Goal: Find specific page/section: Find specific page/section

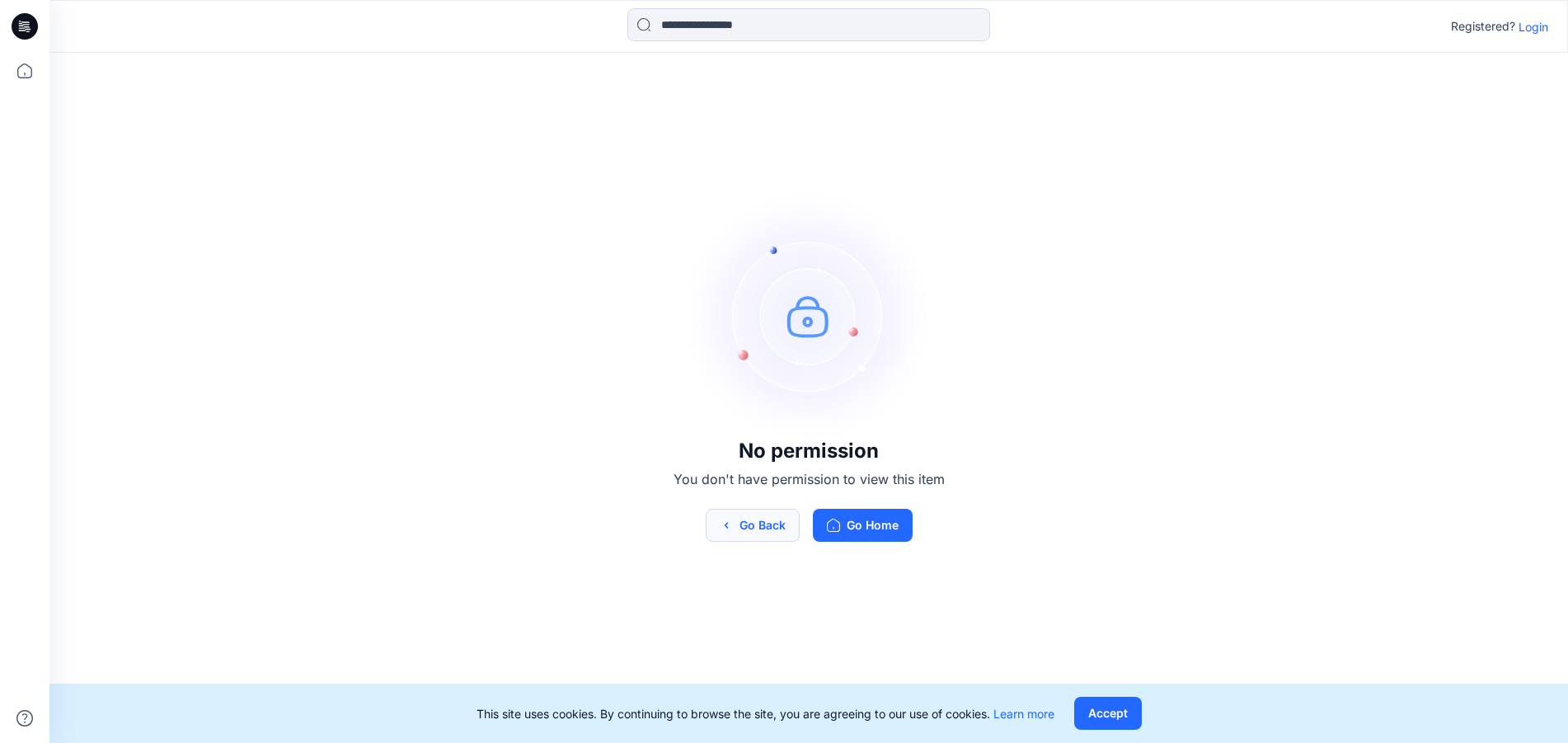
click at [746, 517] on button "Go Back" at bounding box center [753, 525] width 94 height 33
drag, startPoint x: 1102, startPoint y: 705, endPoint x: 1092, endPoint y: 700, distance: 11.2
click at [1102, 706] on button "Accept" at bounding box center [1108, 713] width 67 height 33
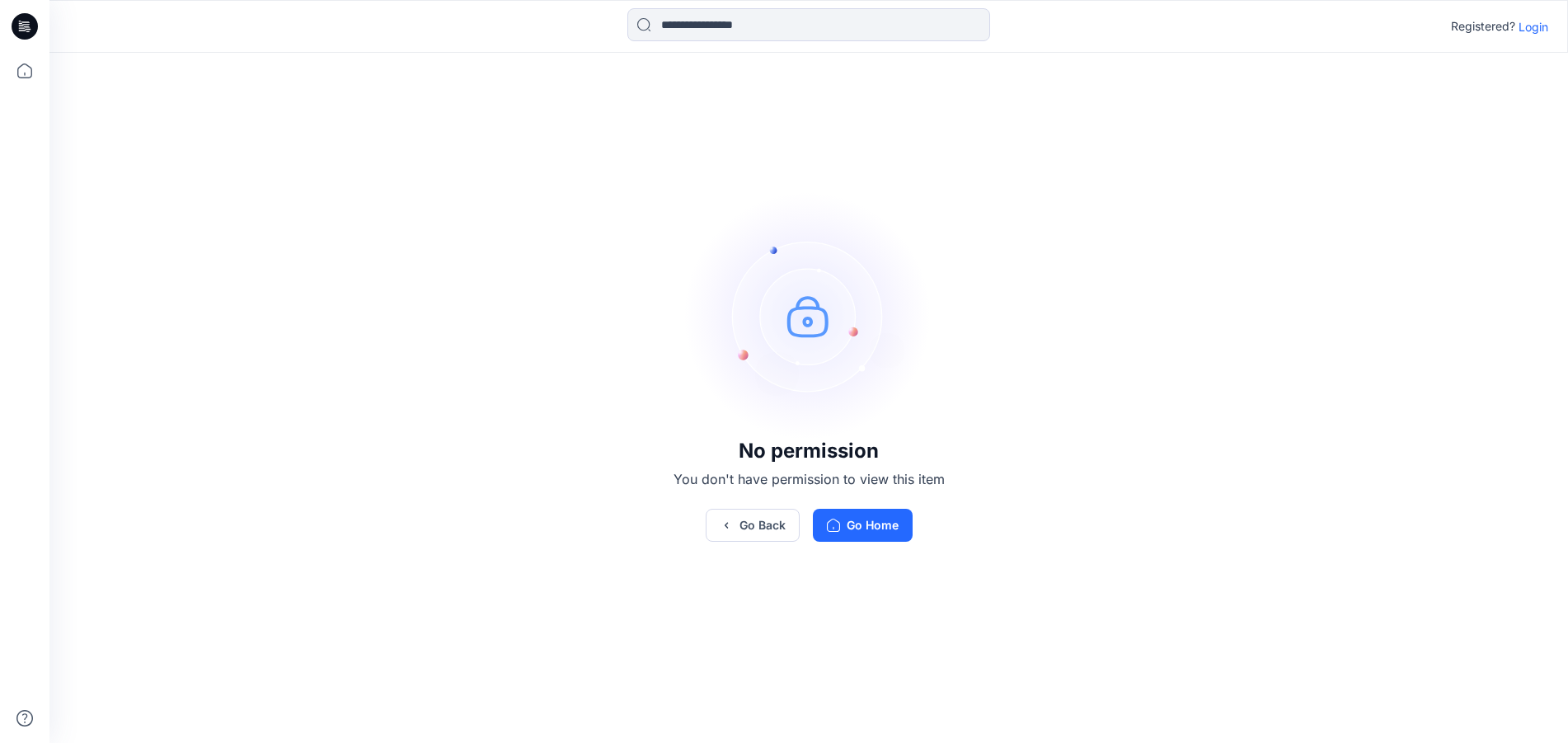
click at [1538, 30] on p "Login" at bounding box center [1533, 26] width 30 height 17
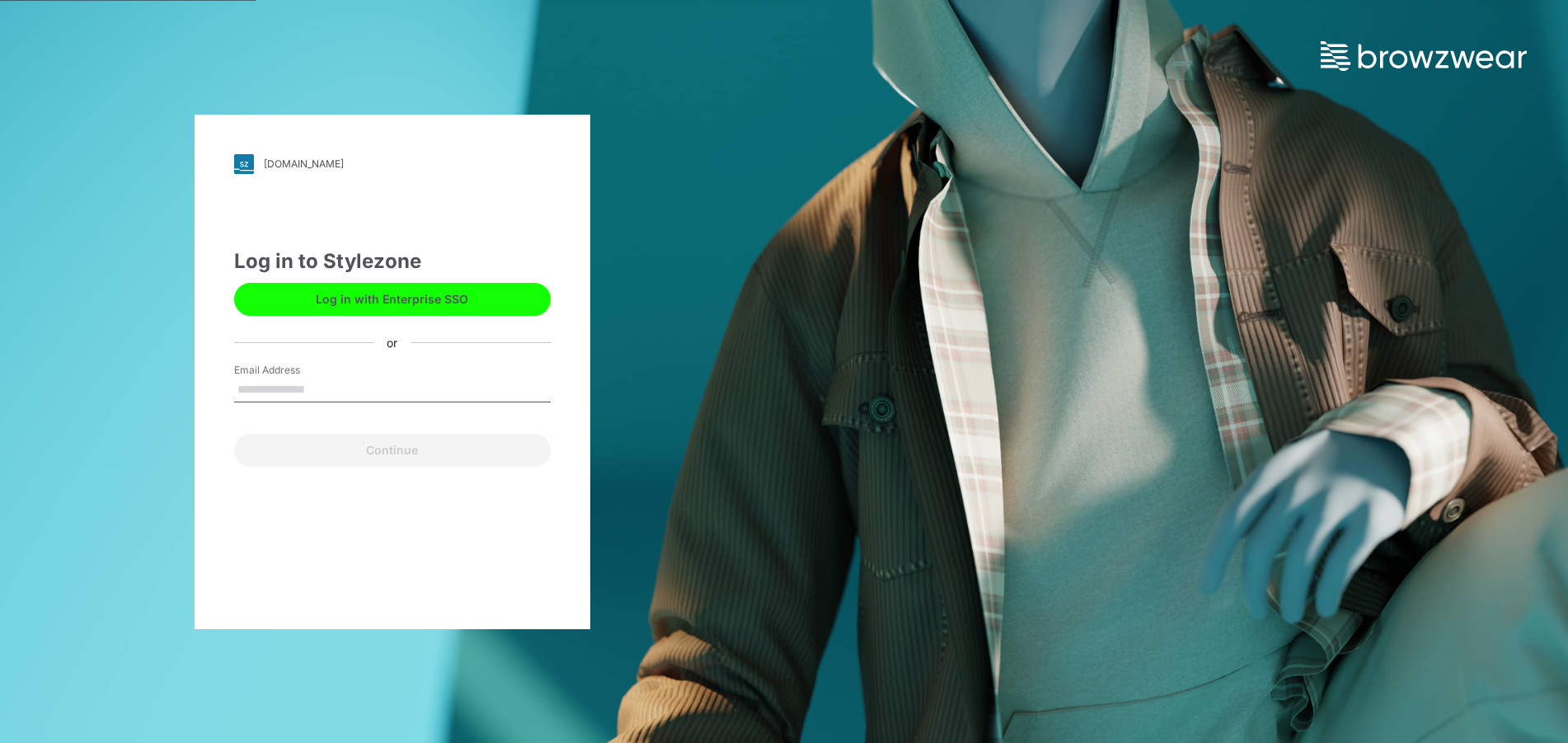
click at [232, 519] on div "puma.stylezone.com Loading... Log in to Stylezone Log in with Enterprise SSO or…" at bounding box center [392, 371] width 396 height 514
click at [422, 300] on button "Log in with Enterprise SSO" at bounding box center [392, 299] width 316 height 33
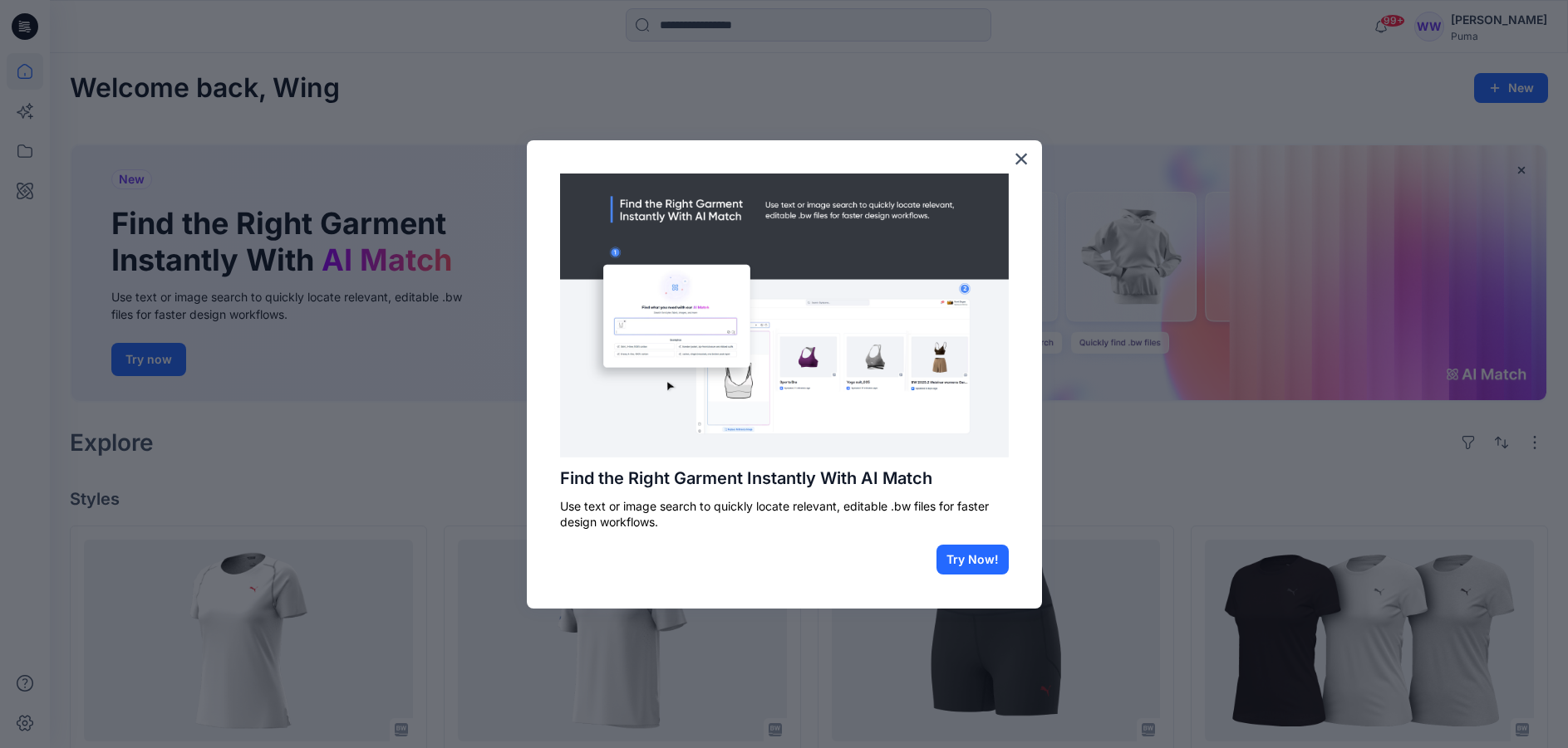
click at [717, 34] on div at bounding box center [784, 374] width 1568 height 748
click at [732, 28] on div at bounding box center [784, 374] width 1568 height 748
click at [1017, 164] on button "×" at bounding box center [1022, 158] width 15 height 27
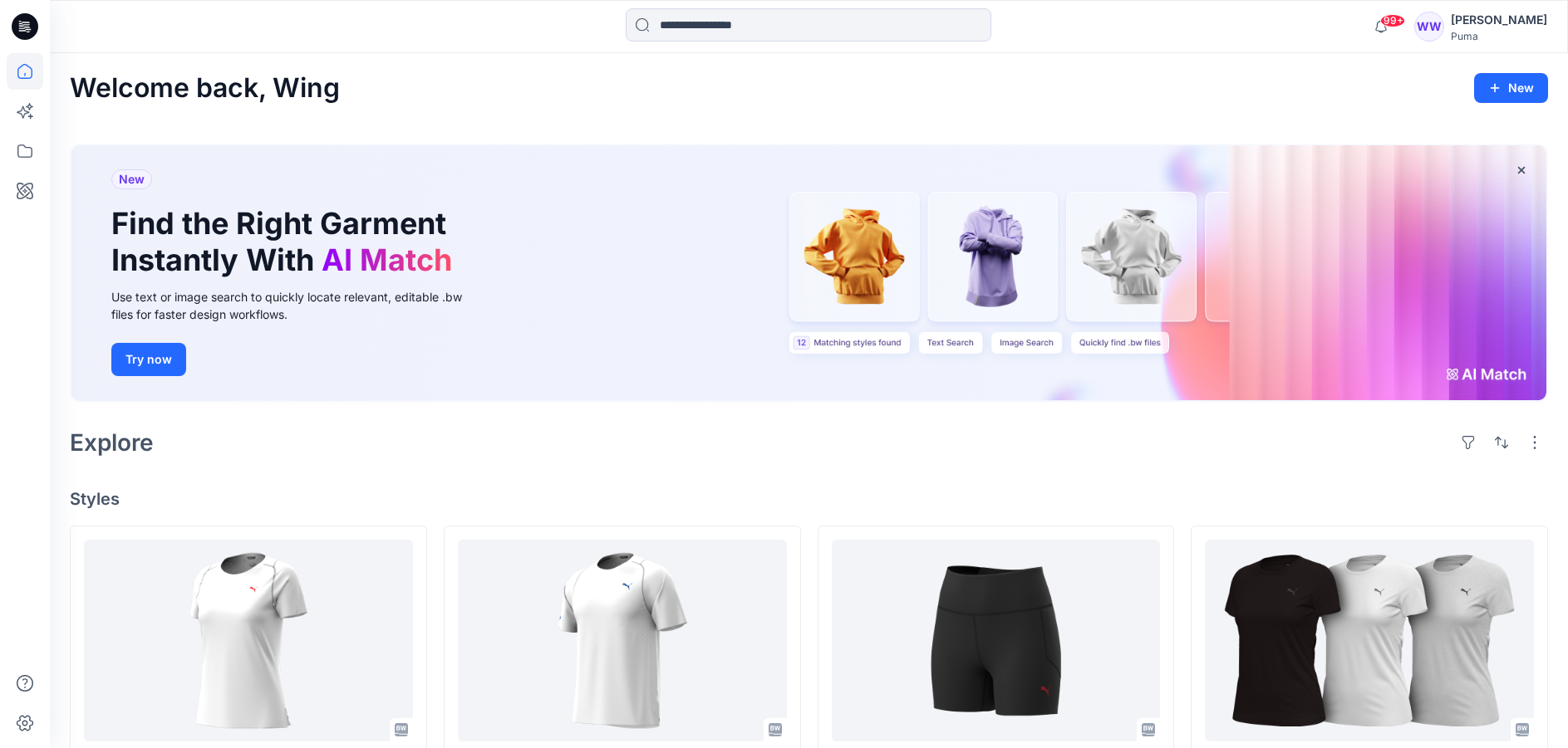
click at [1022, 156] on div "New Find the Right Garment Instantly With AI Match Use text or image search to …" at bounding box center [808, 273] width 1474 height 256
click at [761, 27] on input at bounding box center [808, 25] width 365 height 33
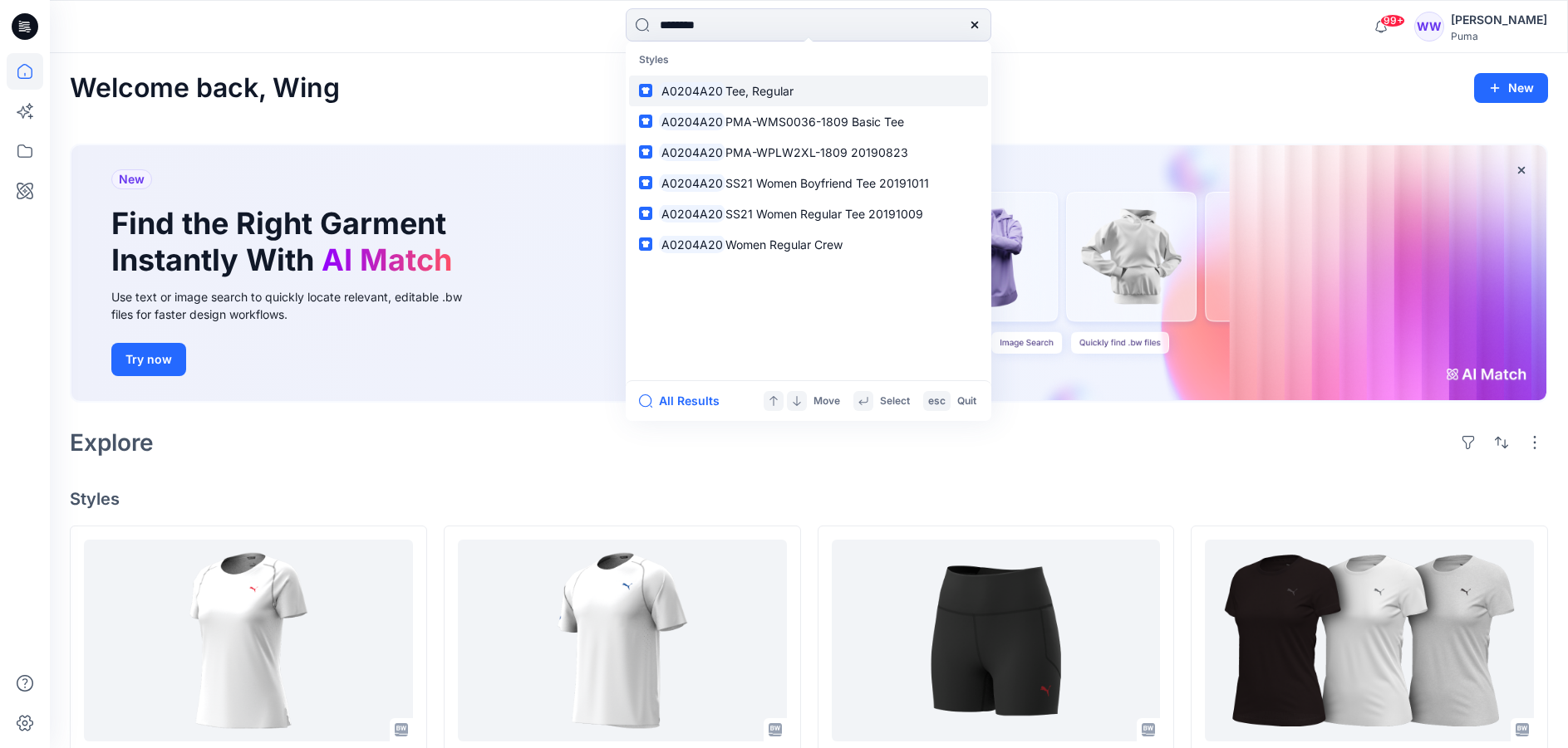
type input "********"
click at [930, 88] on link "A0204A20 Tee, Regular" at bounding box center [808, 91] width 359 height 31
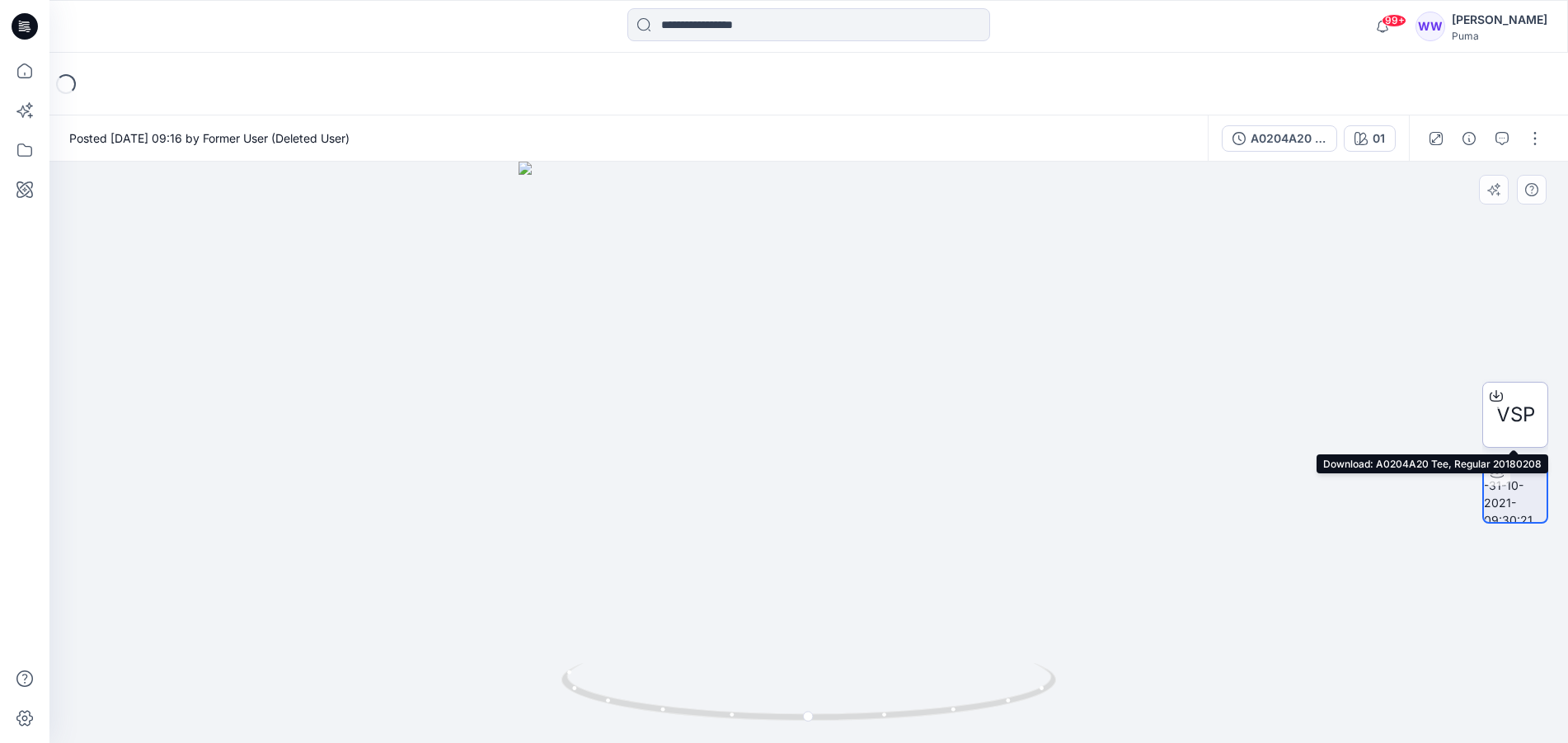
click at [1508, 411] on span "VSP" at bounding box center [1515, 415] width 38 height 30
